Goal: Navigation & Orientation: Find specific page/section

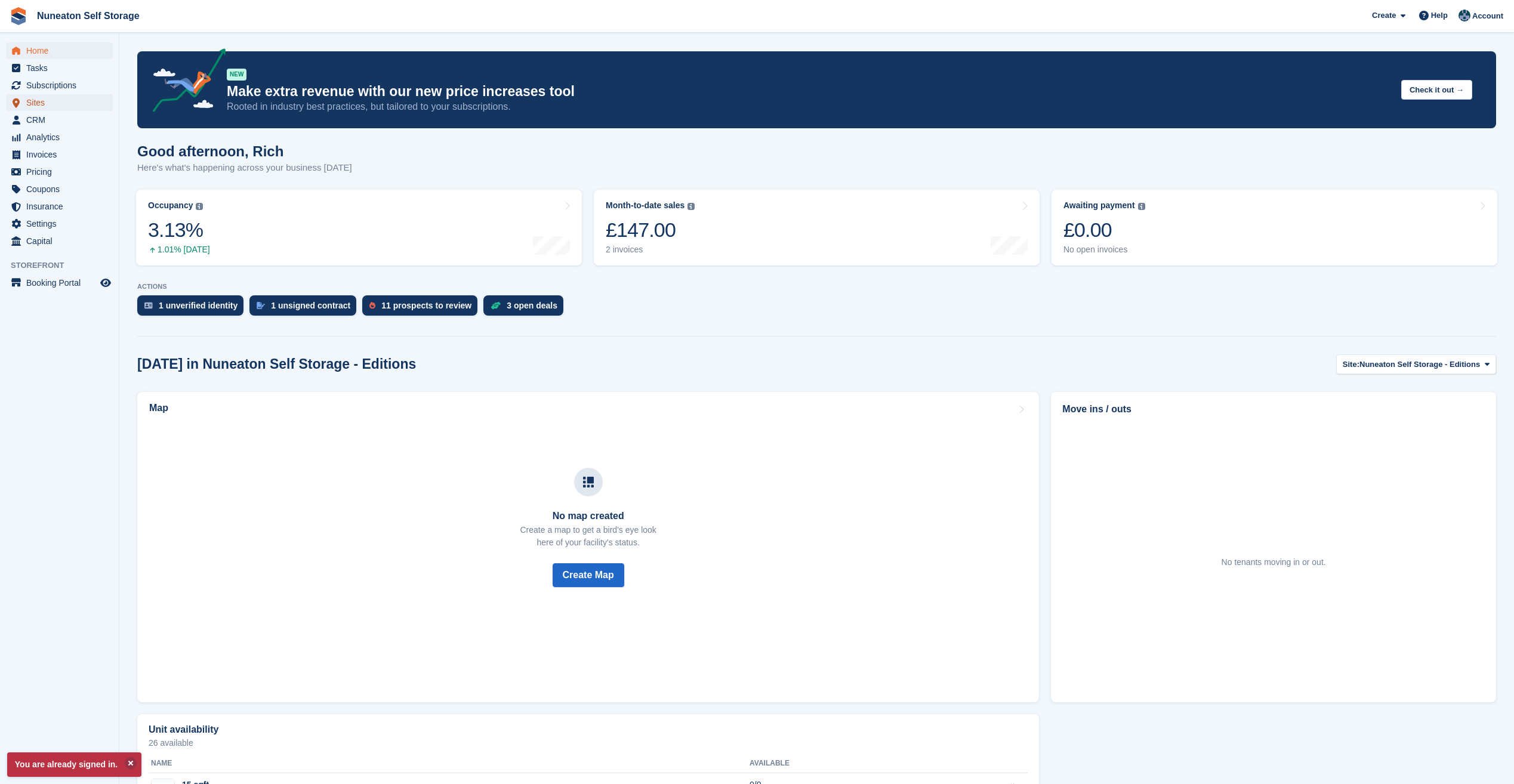
click at [40, 108] on span "Sites" at bounding box center [62, 103] width 72 height 17
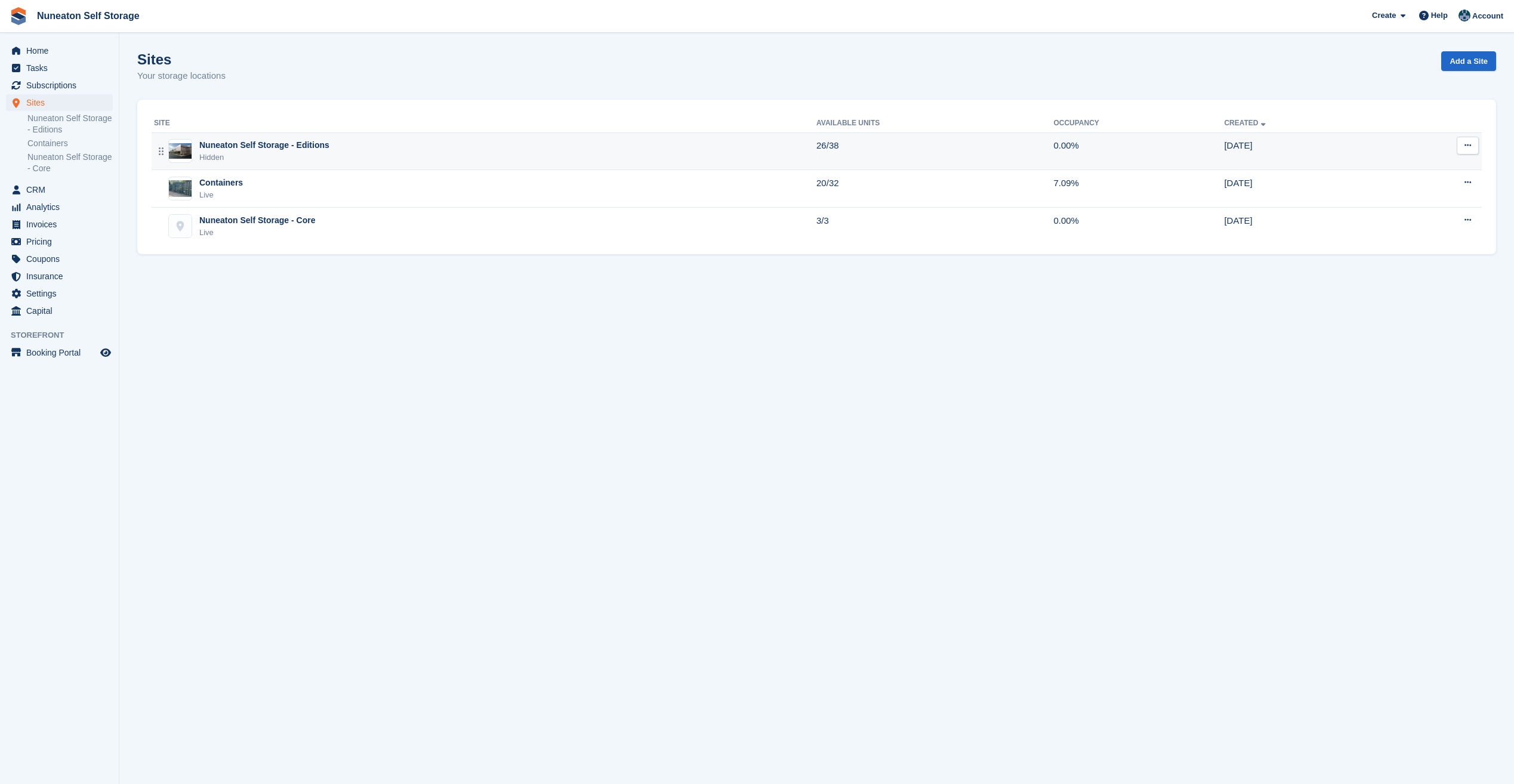
click at [289, 151] on div "Nuneaton Self Storage - Editions" at bounding box center [264, 145] width 130 height 12
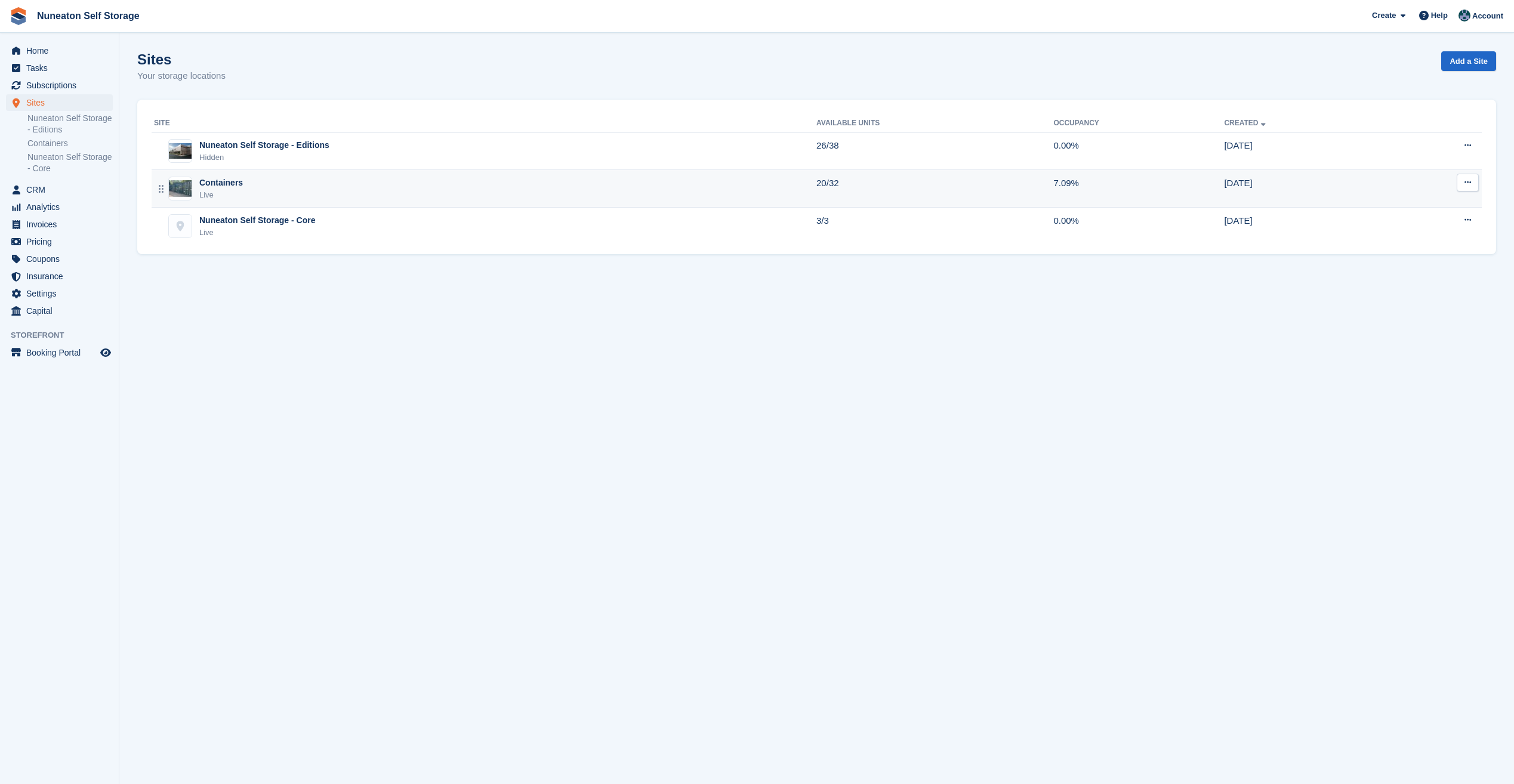
click at [254, 191] on div "Containers Live" at bounding box center [485, 188] width 662 height 24
